Goal: Check status: Check status

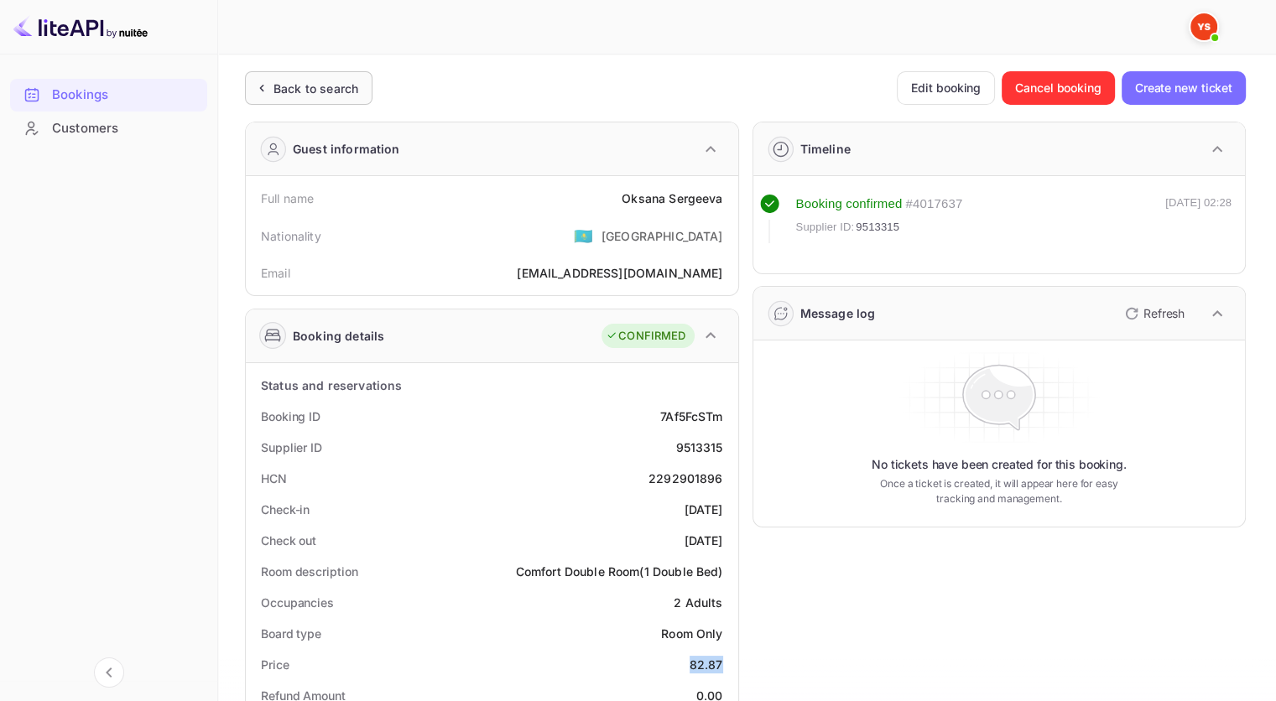
click at [349, 80] on div "Back to search" at bounding box center [315, 89] width 85 height 18
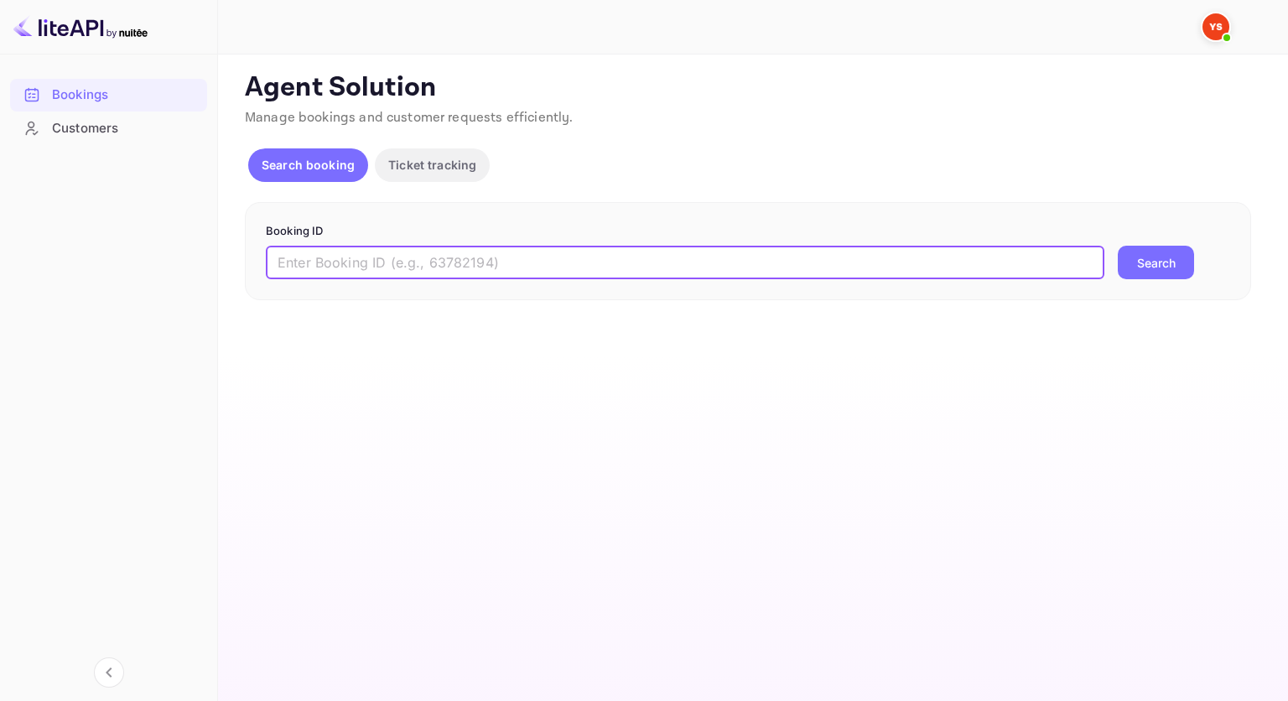
click at [509, 256] on input "text" at bounding box center [685, 263] width 839 height 34
paste input "9810767"
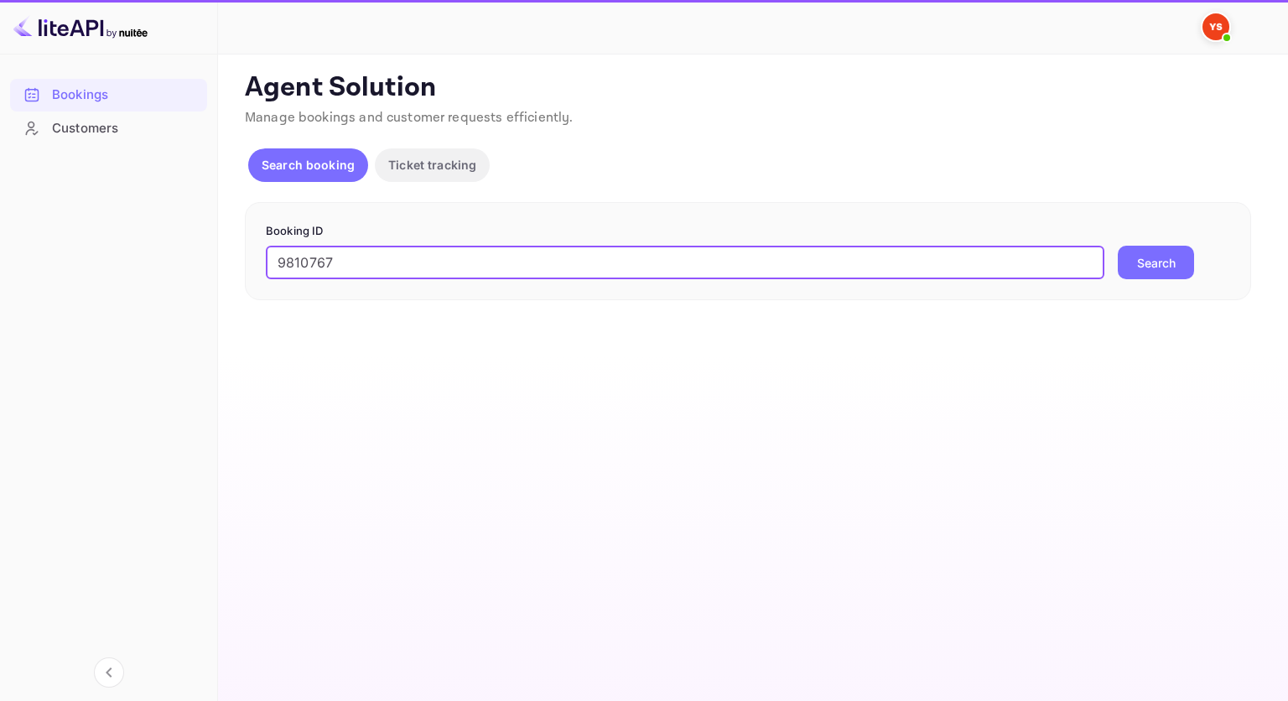
type input "9810767"
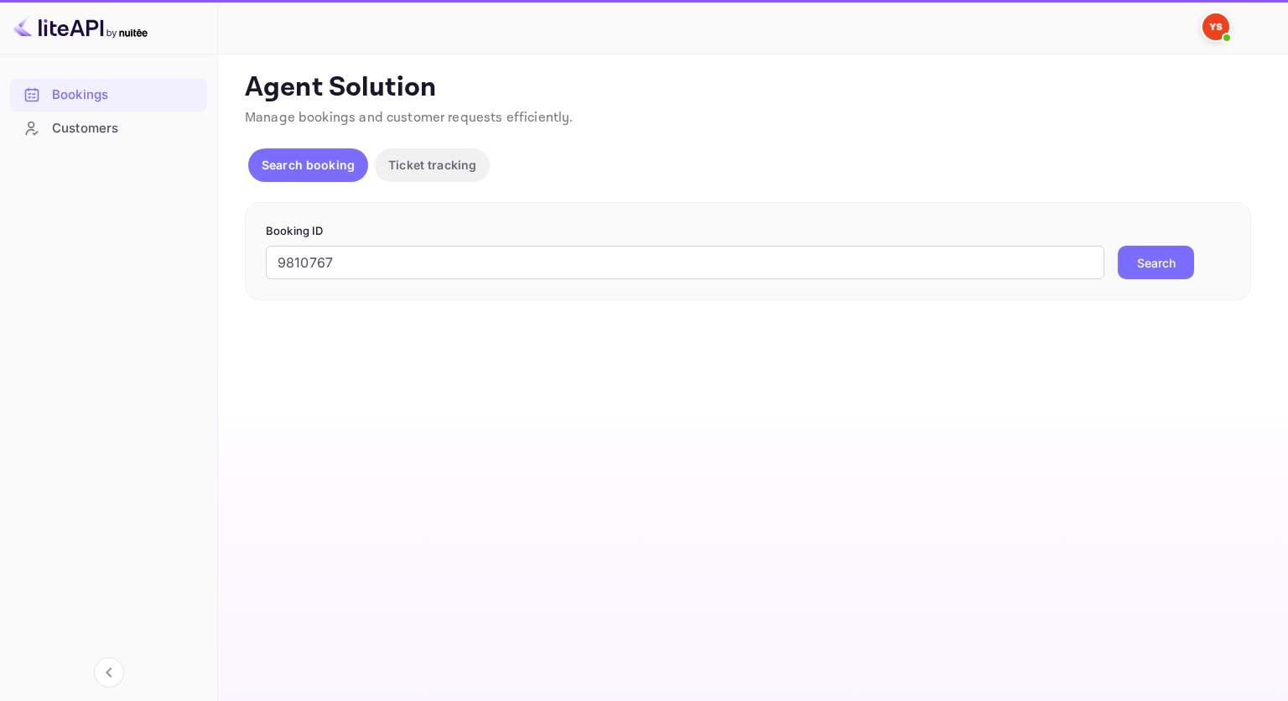
click at [1187, 268] on button "Search" at bounding box center [1156, 263] width 76 height 34
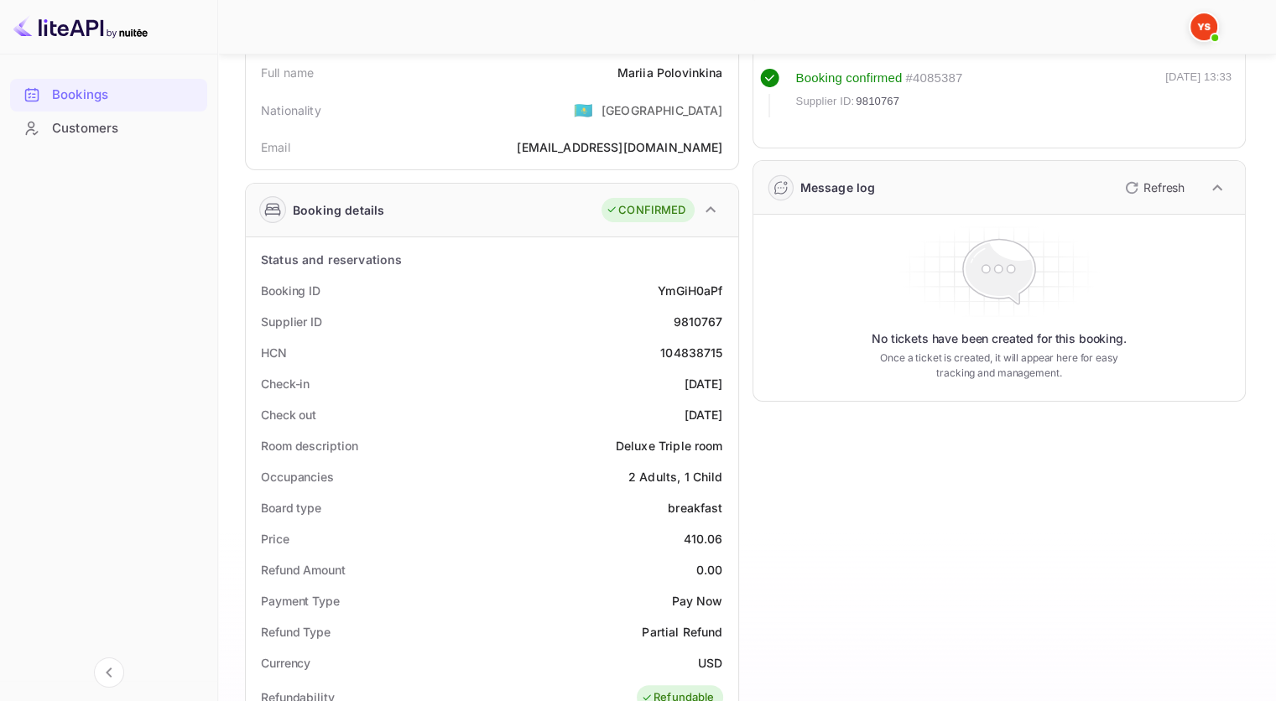
scroll to position [84, 0]
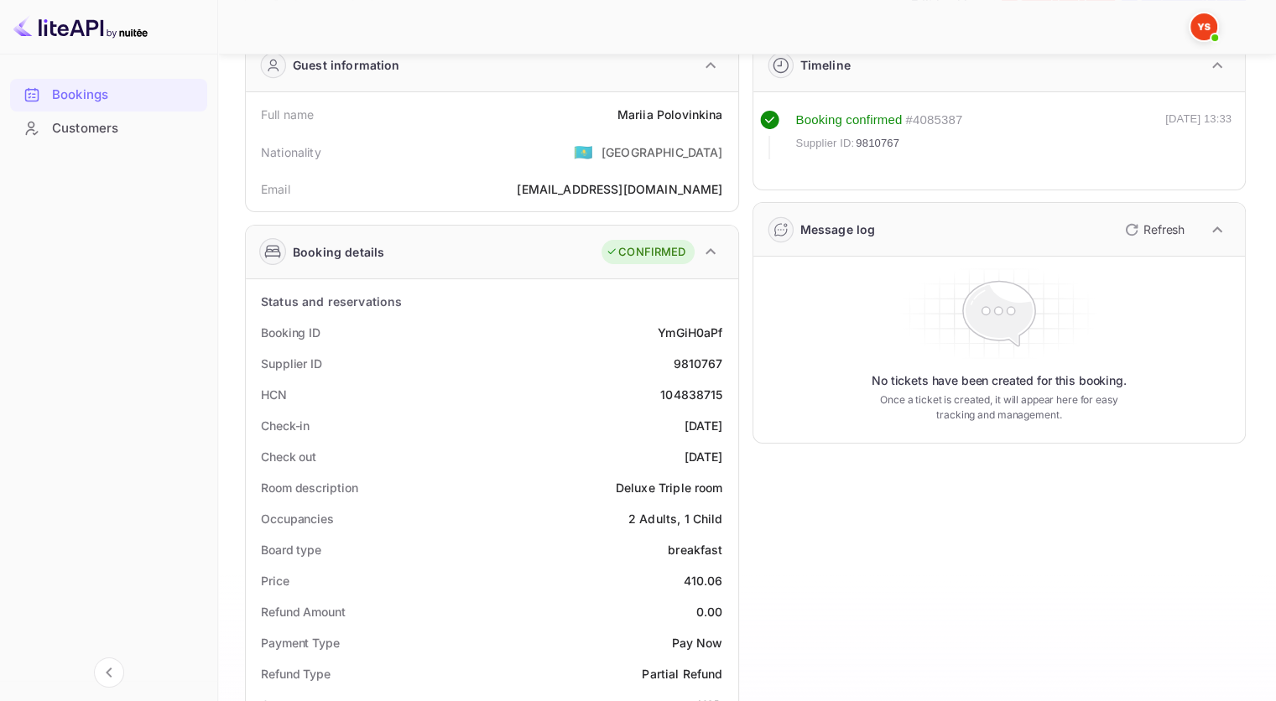
click at [701, 359] on div "9810767" at bounding box center [697, 364] width 49 height 18
copy div "9810767"
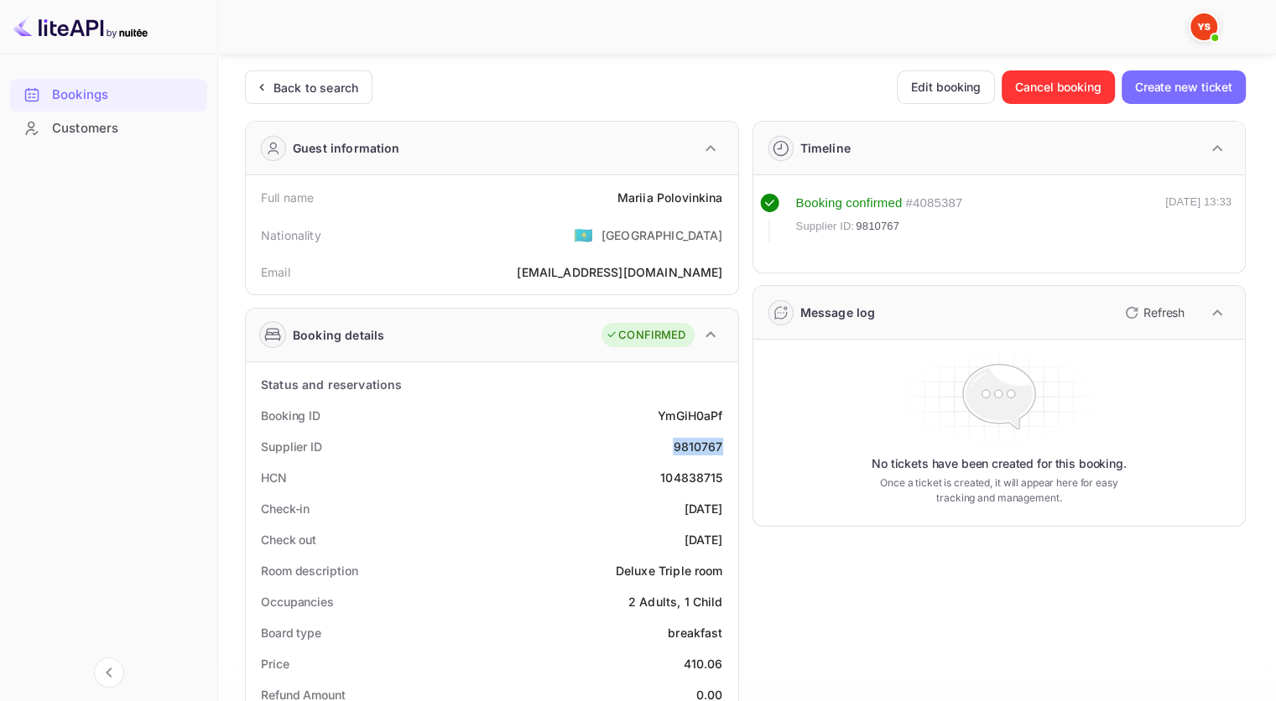
scroll to position [0, 0]
drag, startPoint x: 726, startPoint y: 196, endPoint x: 610, endPoint y: 205, distance: 116.9
click at [610, 205] on div "Full name [PERSON_NAME]" at bounding box center [491, 198] width 479 height 31
copy div "[PERSON_NAME]"
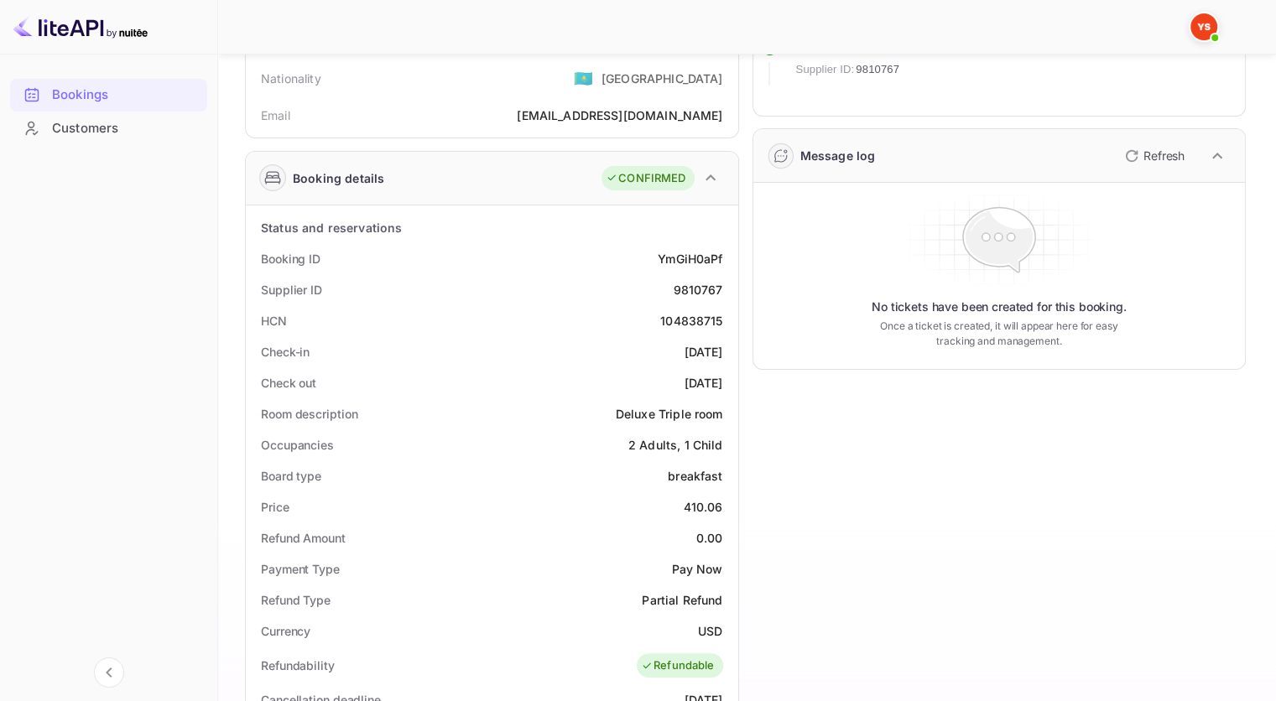
scroll to position [168, 0]
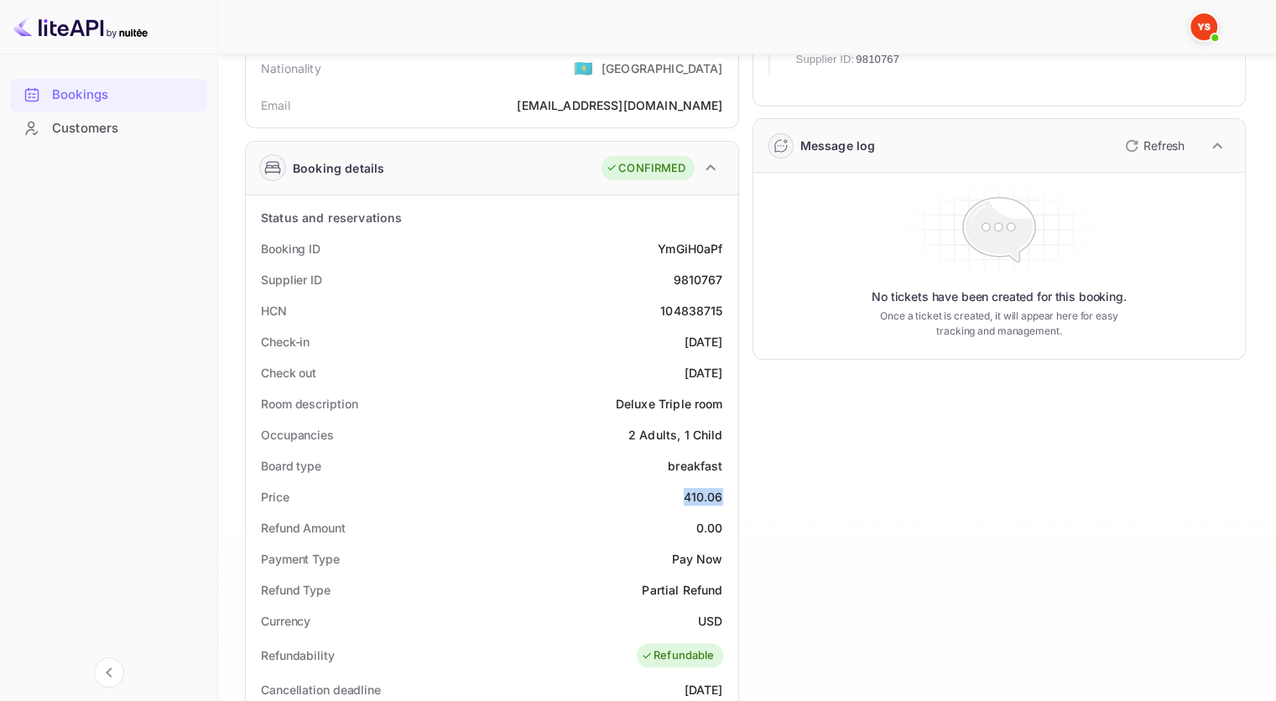
drag, startPoint x: 725, startPoint y: 495, endPoint x: 681, endPoint y: 493, distance: 43.6
click at [681, 493] on div "Price 410.06" at bounding box center [491, 496] width 479 height 31
copy div "410.06"
